Goal: Information Seeking & Learning: Check status

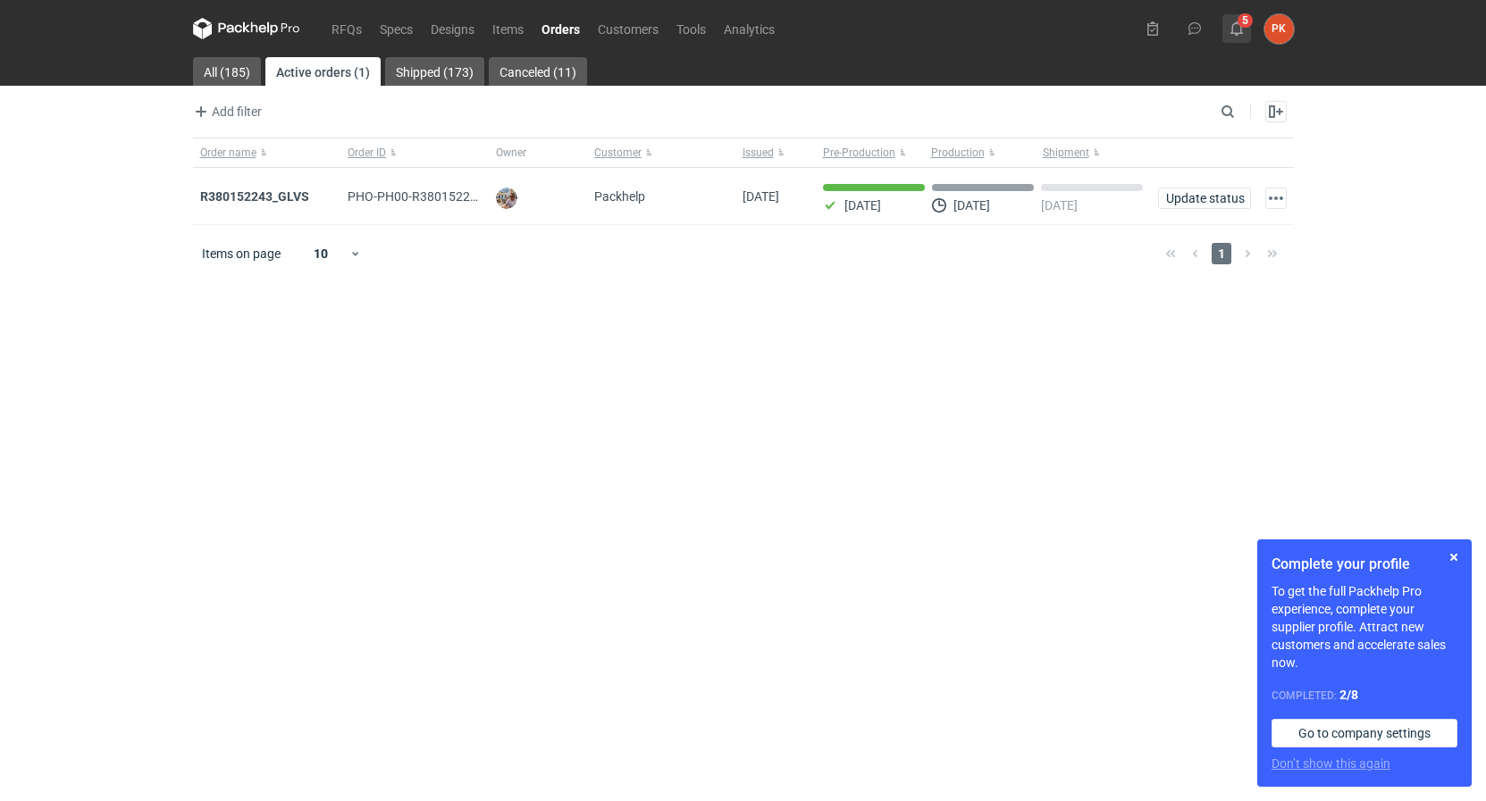
click at [1239, 31] on icon at bounding box center [1236, 28] width 14 height 14
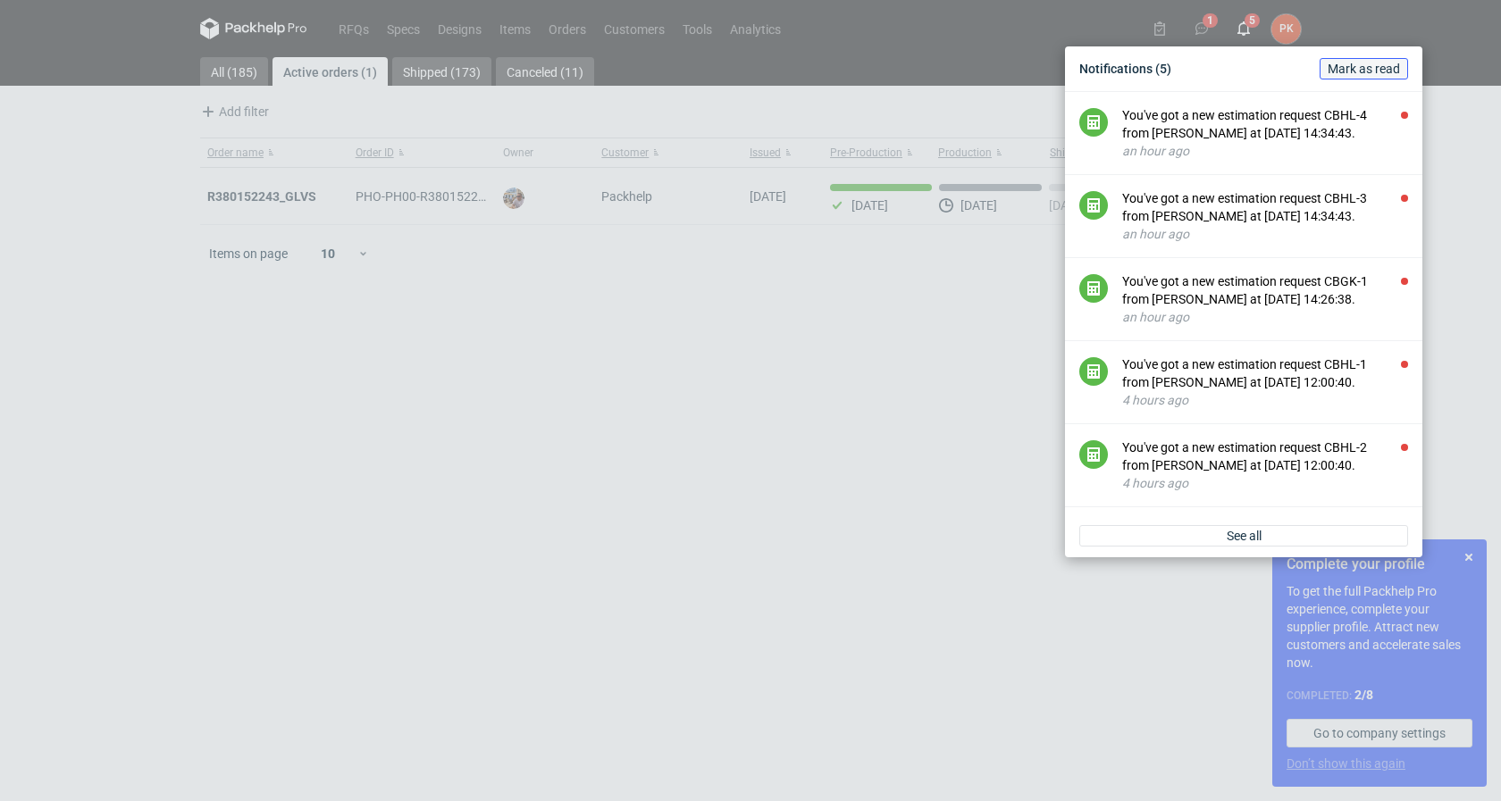
click at [1371, 63] on span "Mark as read" at bounding box center [1364, 69] width 72 height 13
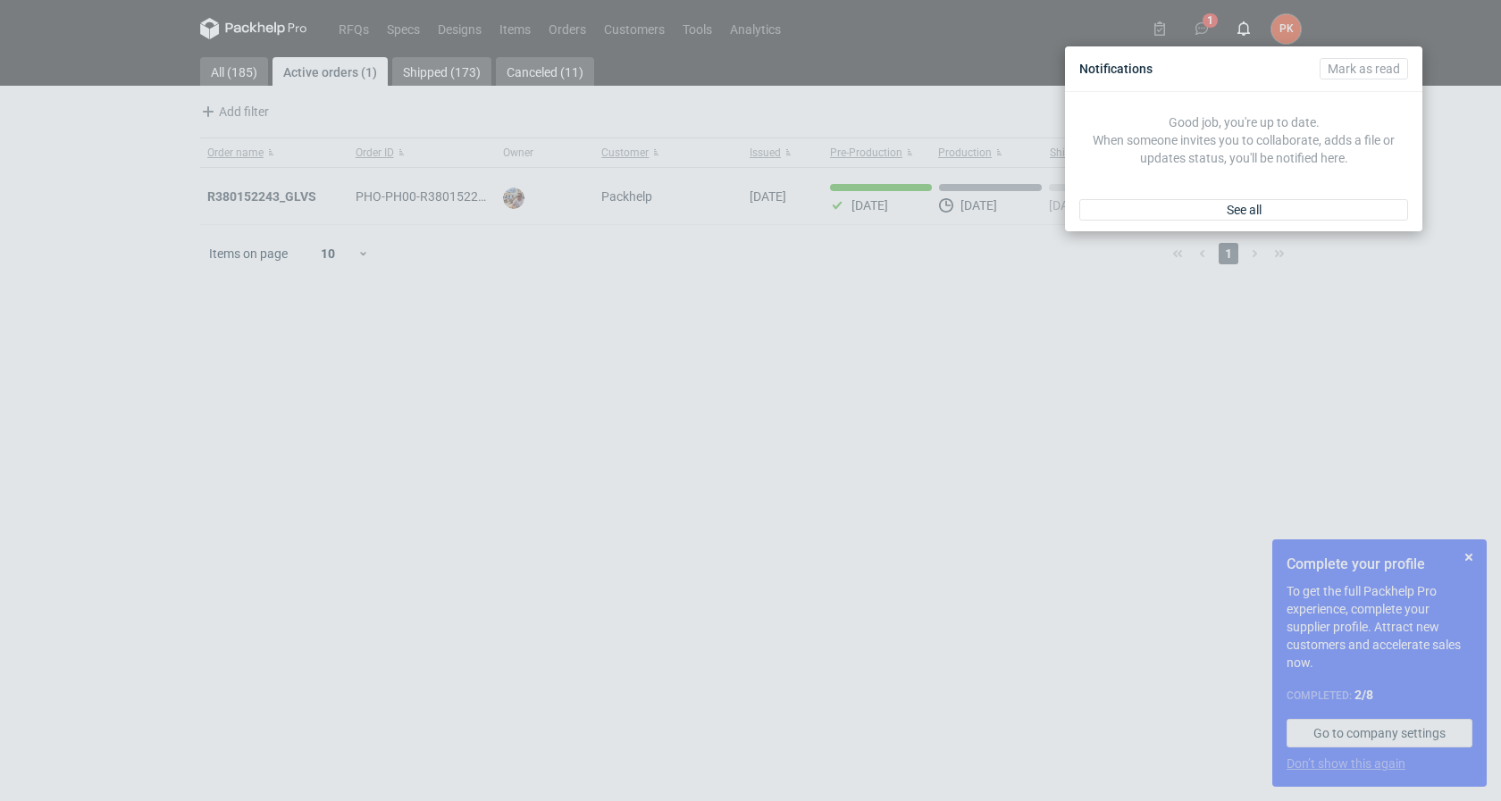
click at [494, 34] on div "Notifications [PERSON_NAME] as read Good job, you're up to date. When someone i…" at bounding box center [750, 400] width 1501 height 801
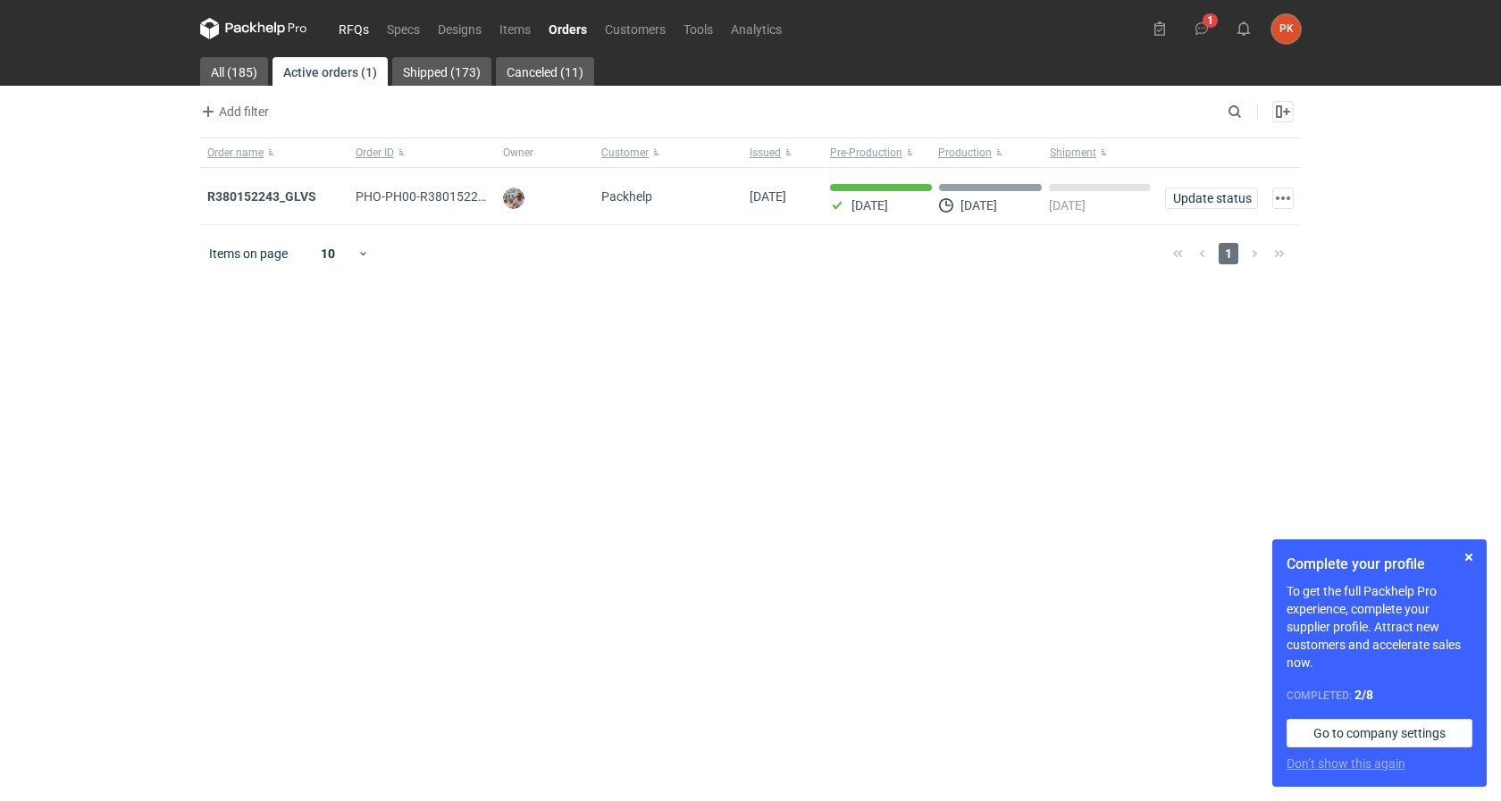
click at [356, 29] on link "RFQs" at bounding box center [354, 28] width 48 height 21
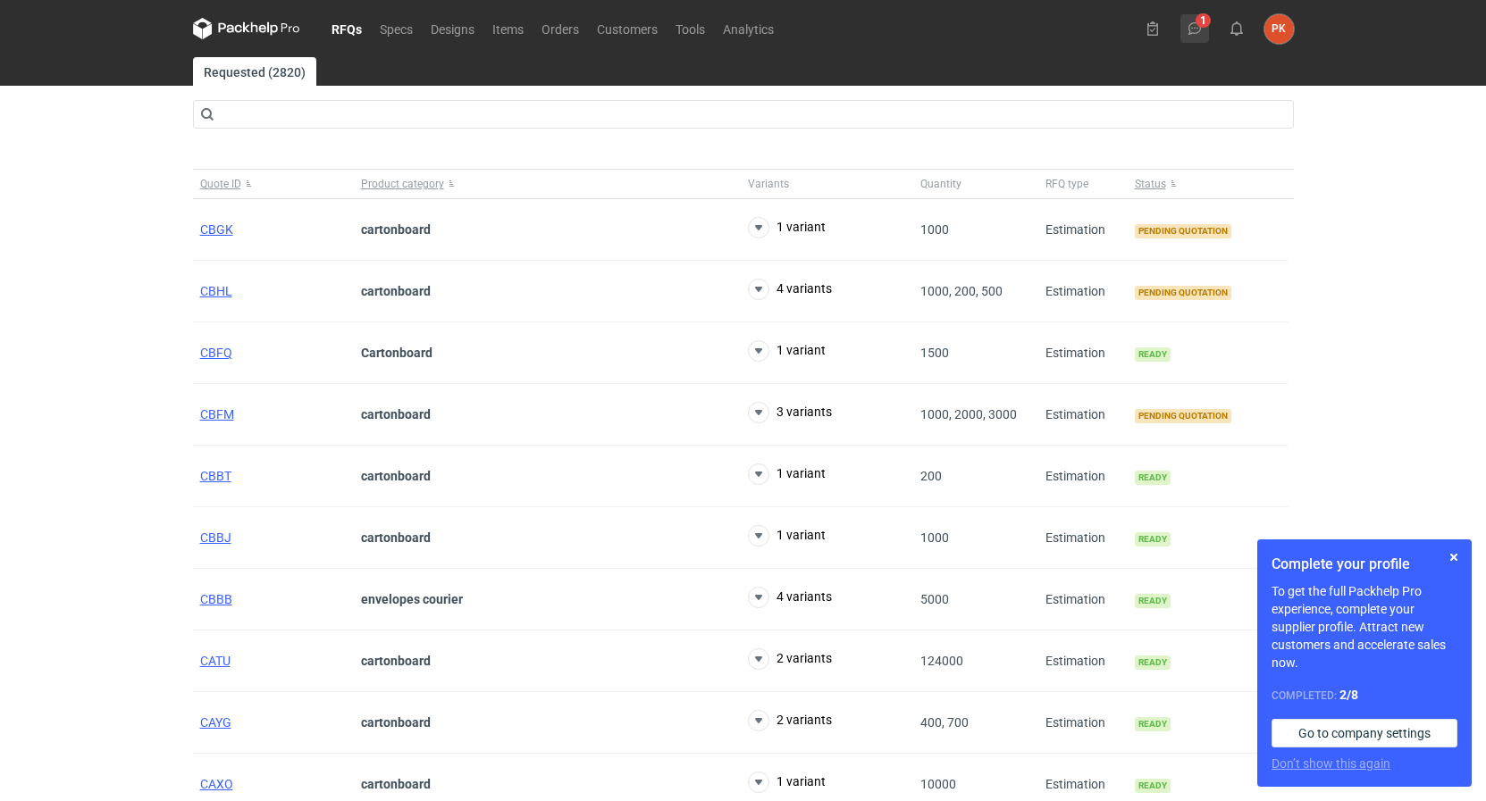
click at [1181, 30] on button "1" at bounding box center [1194, 28] width 29 height 29
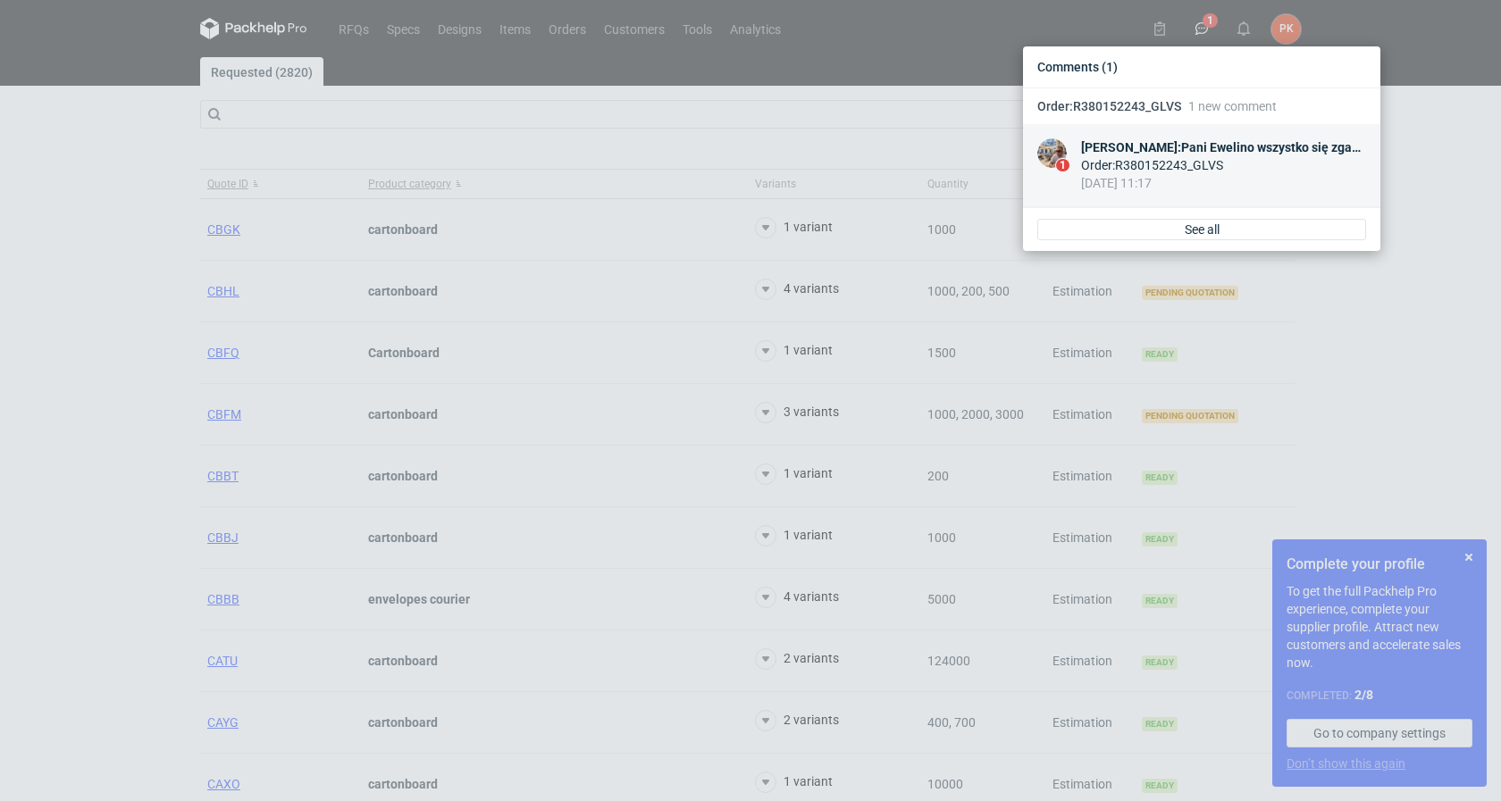
click at [1203, 147] on div "[PERSON_NAME] : Pani Ewelino wszystko się zgadza" at bounding box center [1223, 147] width 285 height 18
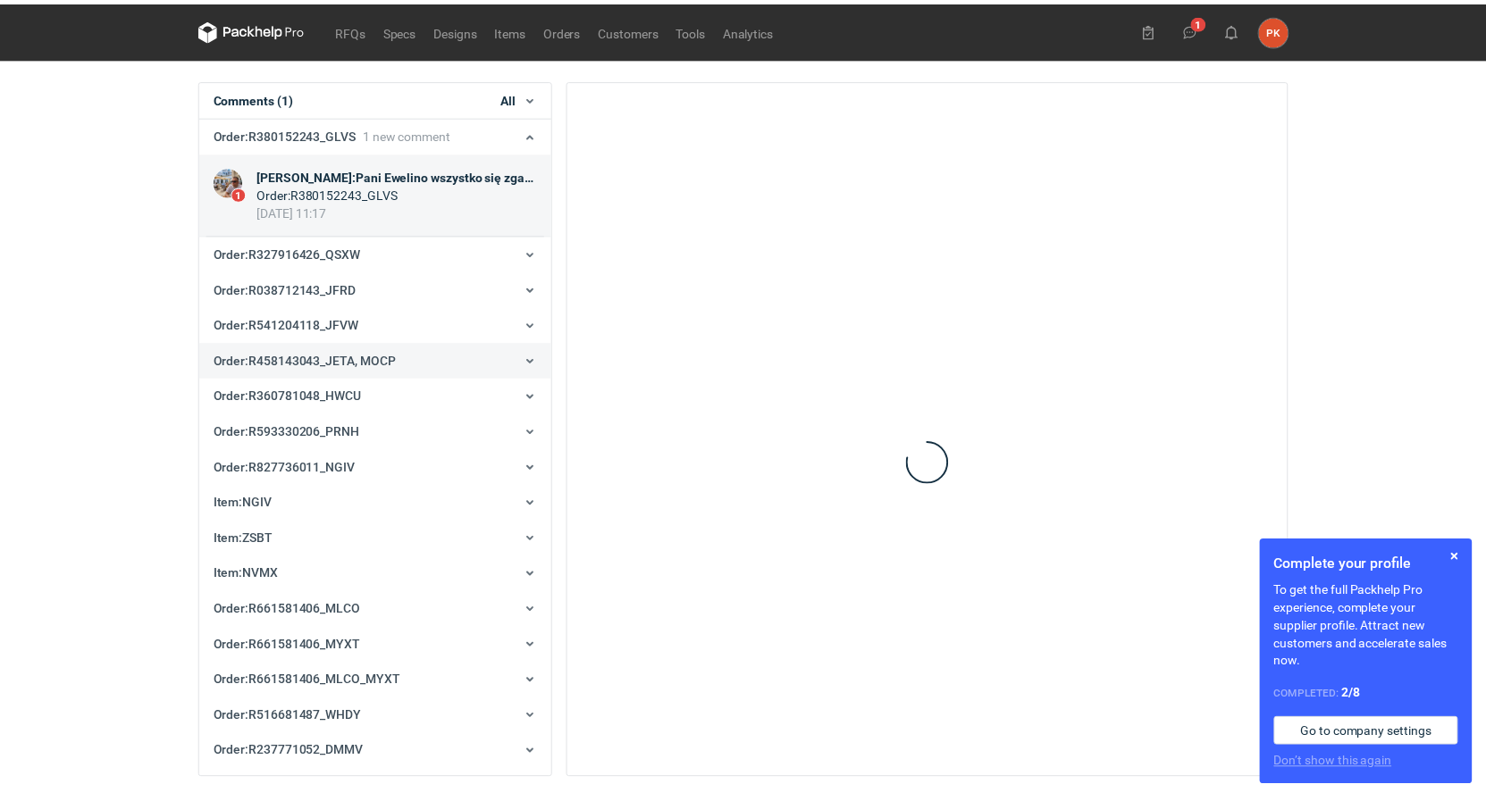
scroll to position [36, 0]
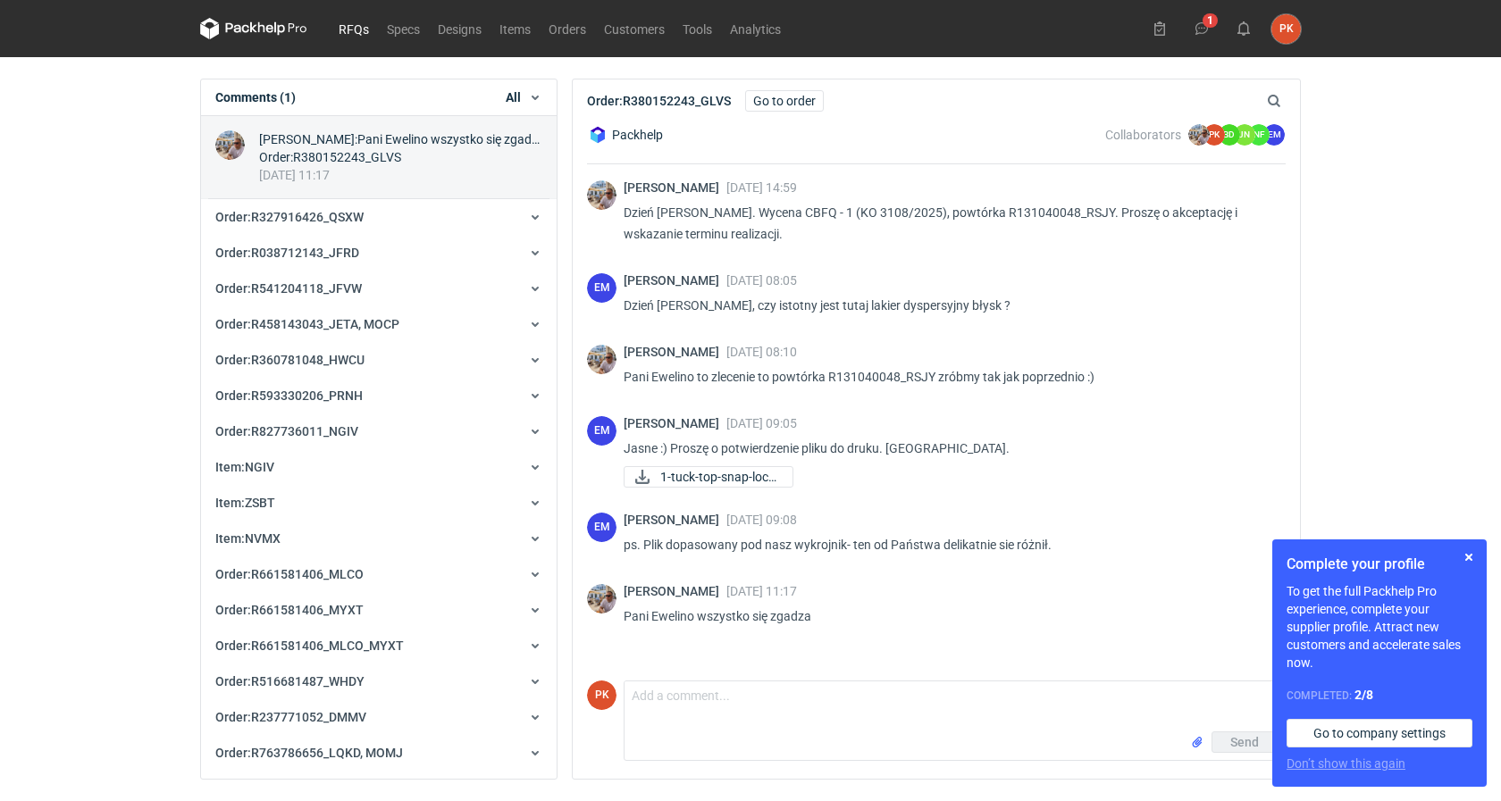
click at [368, 36] on link "RFQs" at bounding box center [354, 28] width 48 height 21
